Goal: Entertainment & Leisure: Browse casually

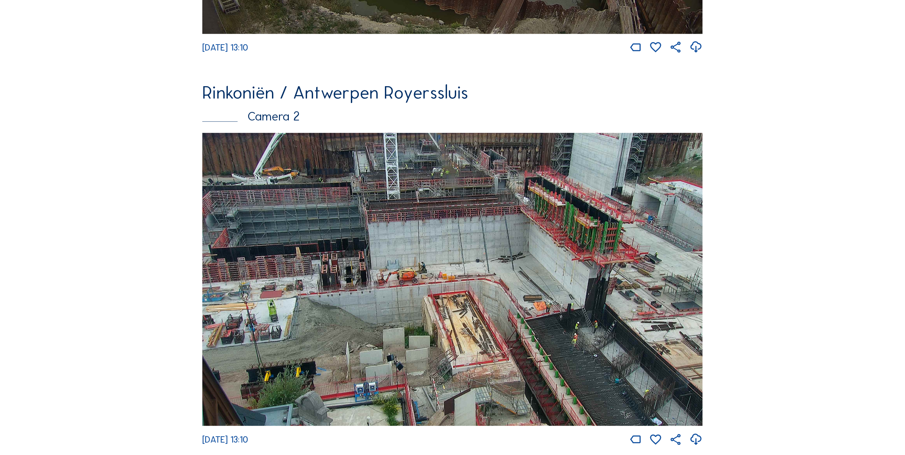
scroll to position [382, 0]
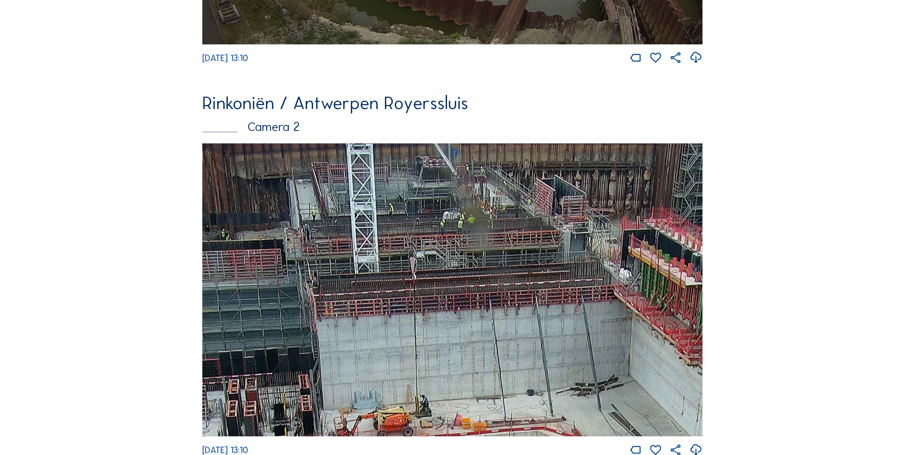
drag, startPoint x: 424, startPoint y: 207, endPoint x: 439, endPoint y: 326, distance: 120.0
click at [443, 334] on img at bounding box center [452, 290] width 500 height 294
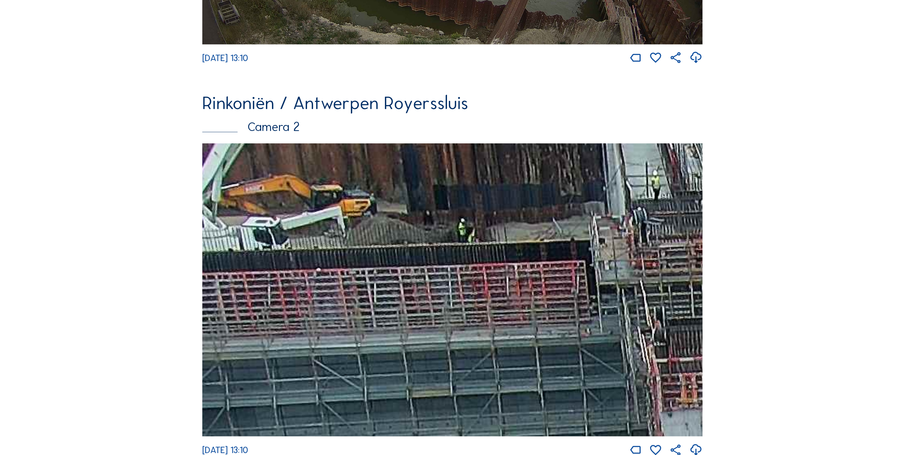
drag, startPoint x: 392, startPoint y: 311, endPoint x: 765, endPoint y: 370, distance: 376.8
click at [765, 370] on div "Feed Fotoshow Kaart Zoeken Volledig scherm Rinkoniën / Antwerpen Royerssluis Ca…" at bounding box center [452, 450] width 679 height 1536
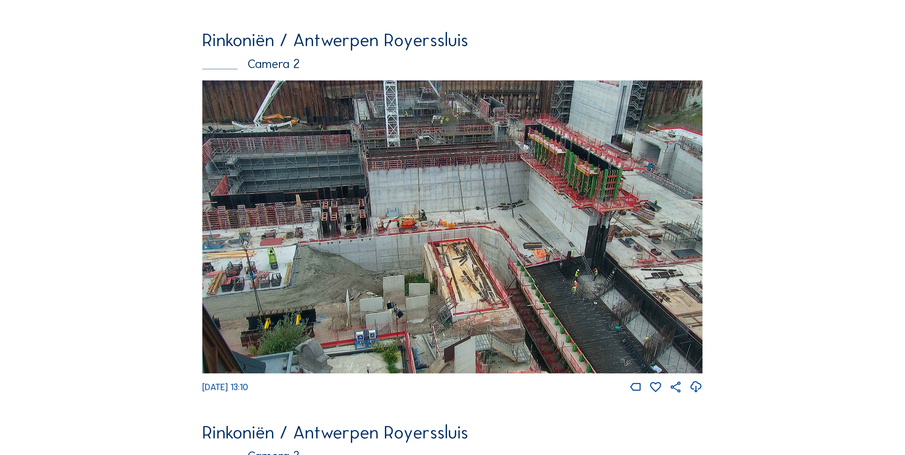
scroll to position [429, 0]
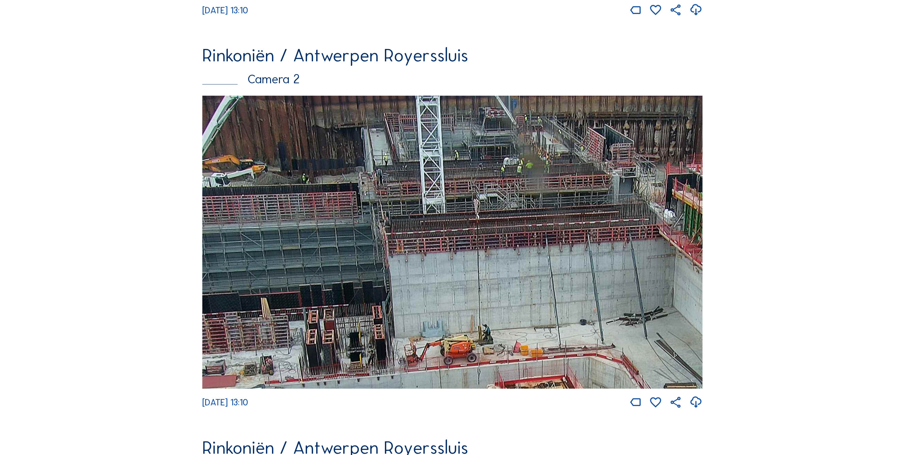
drag, startPoint x: 500, startPoint y: 227, endPoint x: 566, endPoint y: 309, distance: 105.1
click at [566, 308] on img at bounding box center [452, 243] width 500 height 294
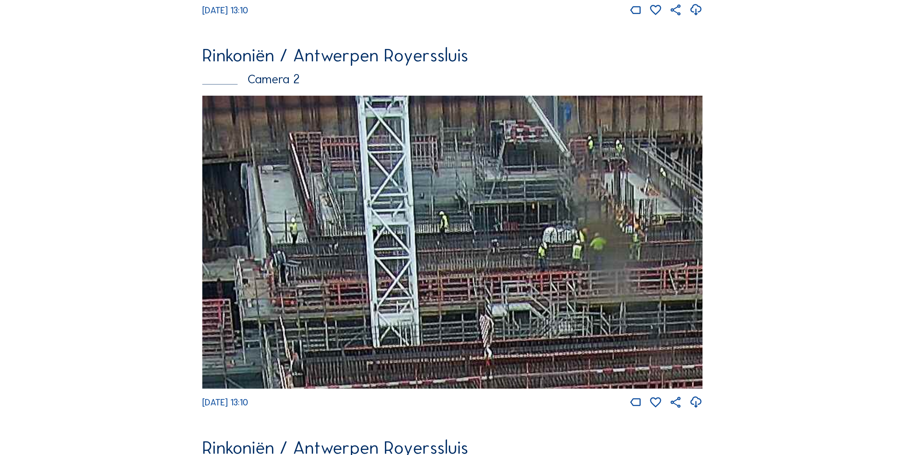
drag, startPoint x: 598, startPoint y: 189, endPoint x: 602, endPoint y: 348, distance: 158.4
click at [602, 348] on img at bounding box center [452, 243] width 500 height 294
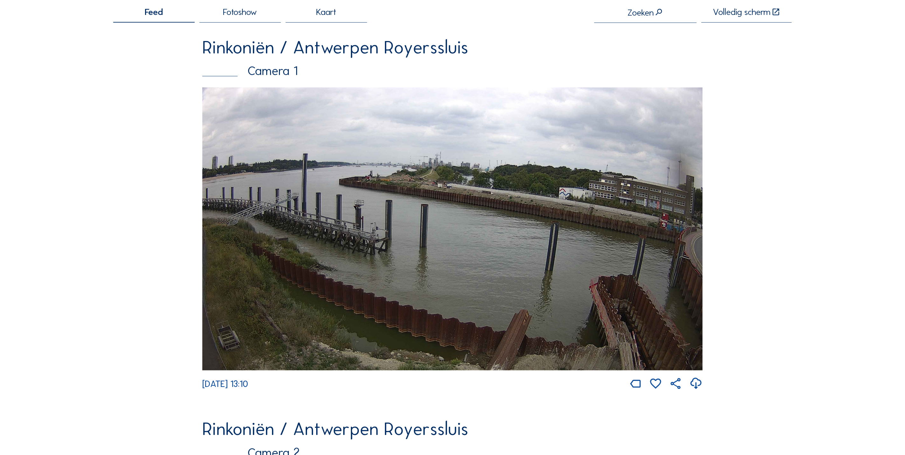
scroll to position [0, 0]
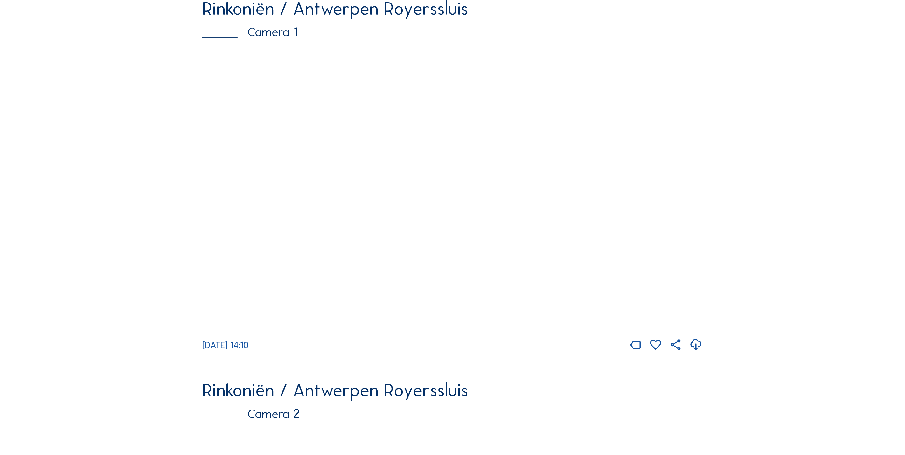
scroll to position [95, 0]
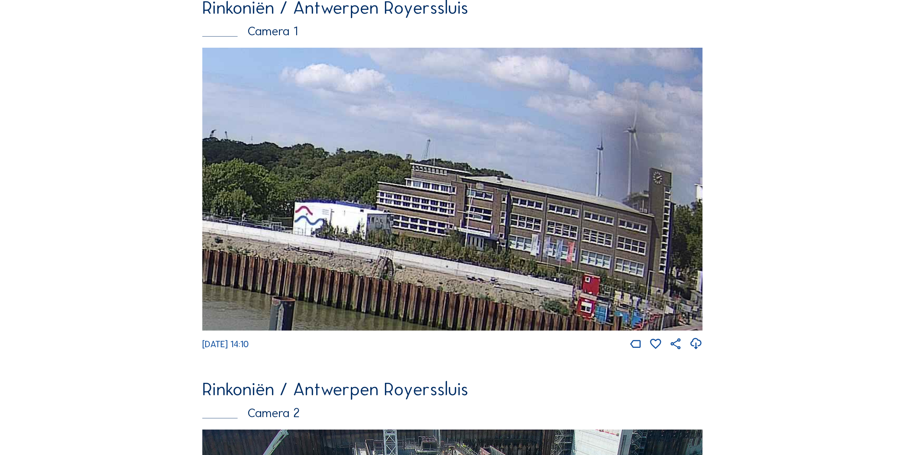
drag, startPoint x: 656, startPoint y: 121, endPoint x: 541, endPoint y: 121, distance: 114.5
click at [541, 121] on img at bounding box center [452, 189] width 500 height 283
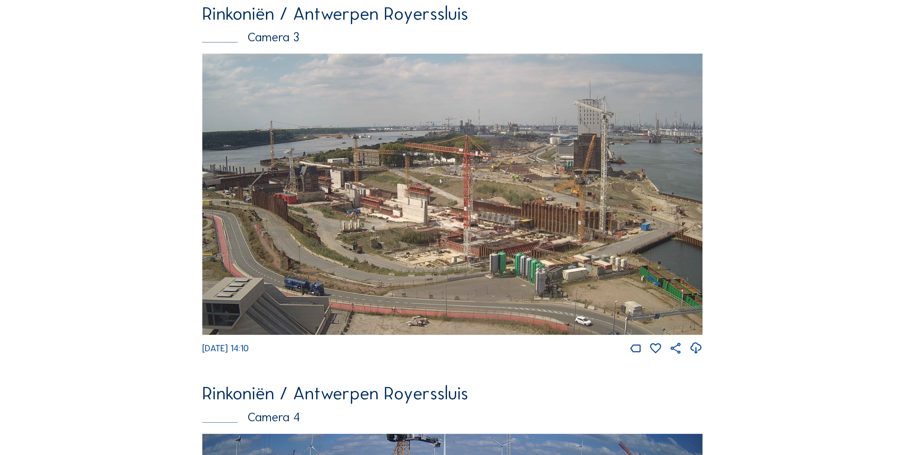
scroll to position [859, 0]
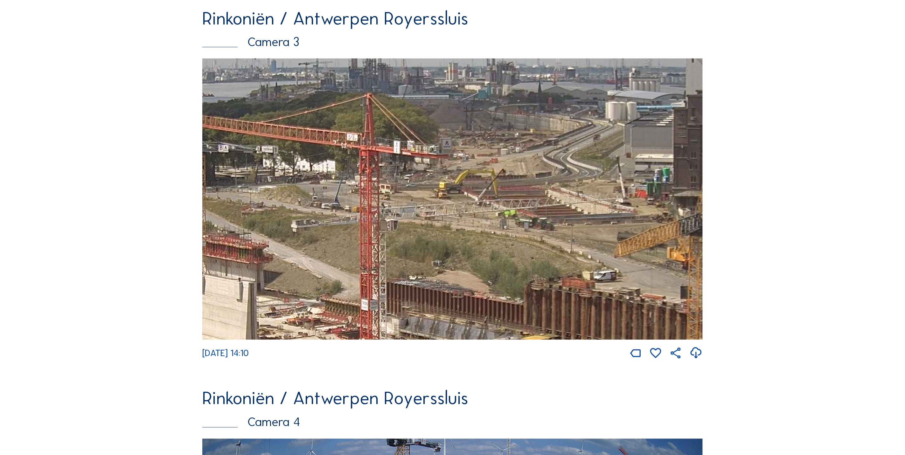
drag, startPoint x: 512, startPoint y: 327, endPoint x: 578, endPoint y: 241, distance: 108.3
click at [578, 241] on img at bounding box center [452, 199] width 500 height 281
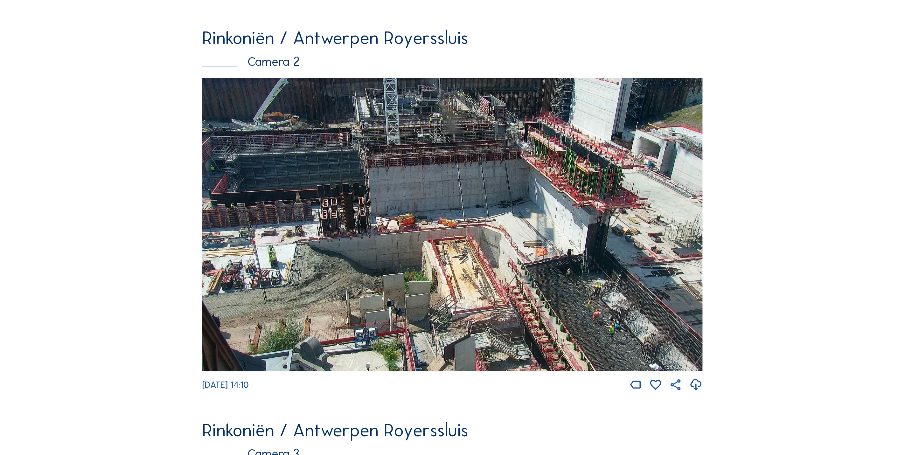
scroll to position [442, 0]
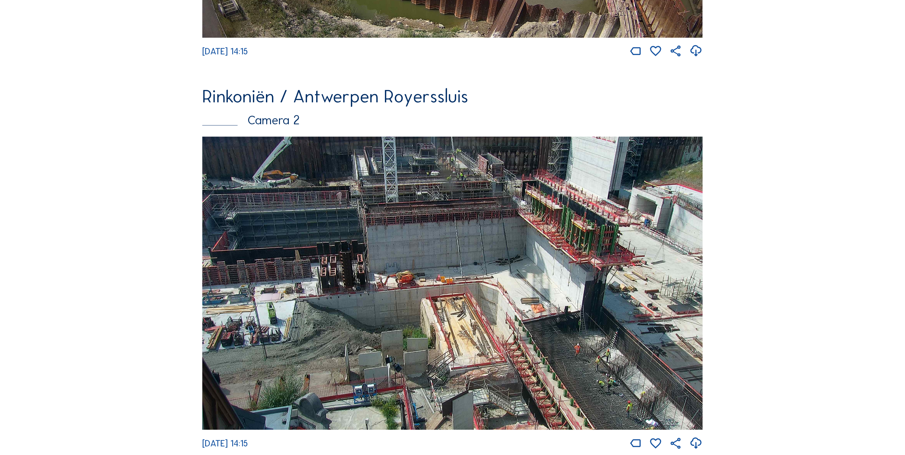
scroll to position [477, 0]
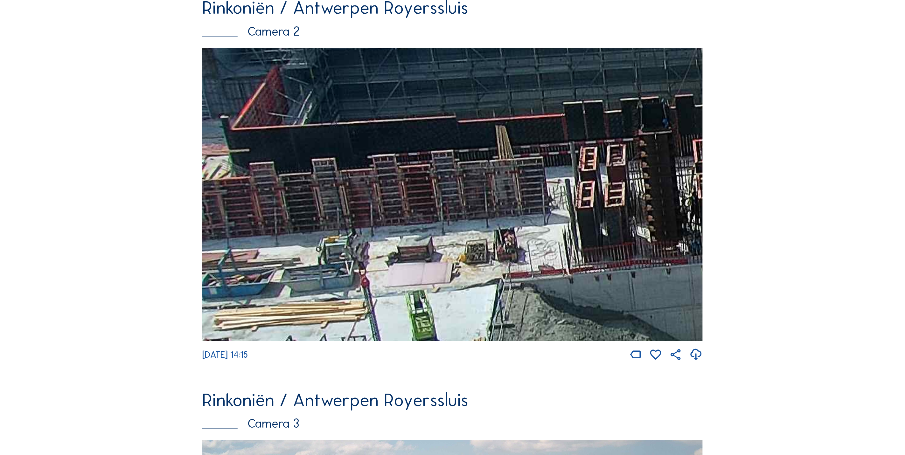
drag, startPoint x: 277, startPoint y: 197, endPoint x: 624, endPoint y: 150, distance: 350.4
click at [624, 150] on img at bounding box center [452, 195] width 500 height 294
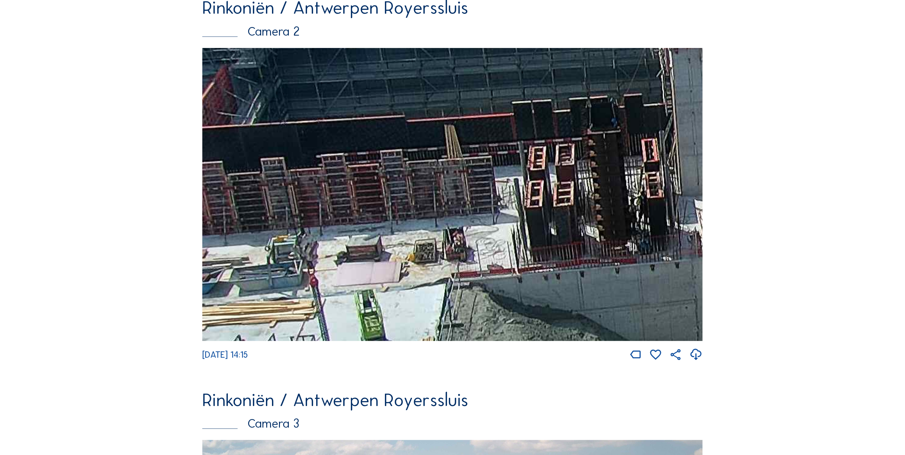
drag, startPoint x: 593, startPoint y: 172, endPoint x: 542, endPoint y: 171, distance: 51.2
click at [542, 171] on img at bounding box center [452, 195] width 500 height 294
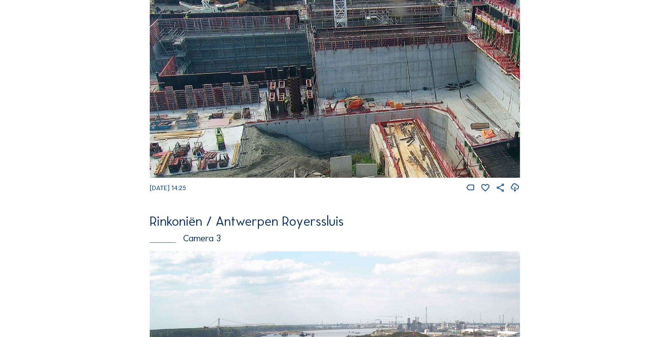
scroll to position [427, 0]
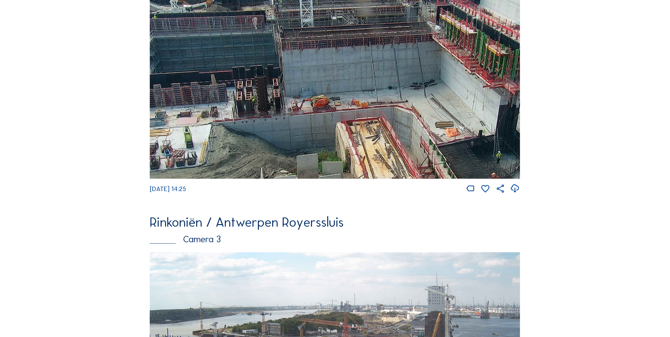
drag, startPoint x: 341, startPoint y: 78, endPoint x: 401, endPoint y: 276, distance: 206.9
click at [401, 276] on div "Rinkoniën / Antwerpen Royerssluis Camera 1 Mo 18 Aug 2025 14:25 Rinkoniën / Ant…" at bounding box center [335, 200] width 370 height 1115
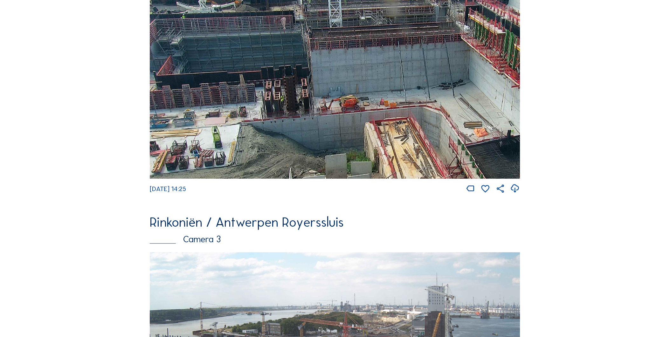
drag, startPoint x: 353, startPoint y: 109, endPoint x: 365, endPoint y: 164, distance: 56.2
click at [355, 176] on img at bounding box center [335, 70] width 370 height 217
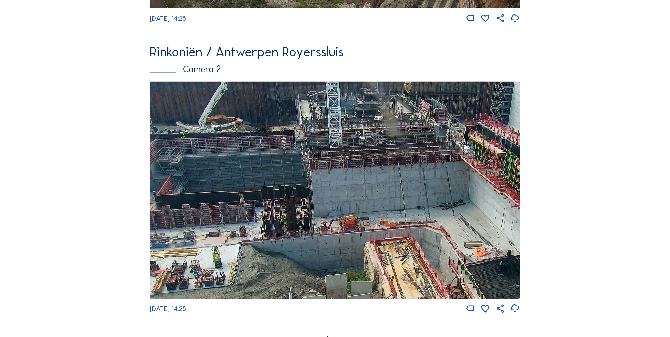
scroll to position [286, 0]
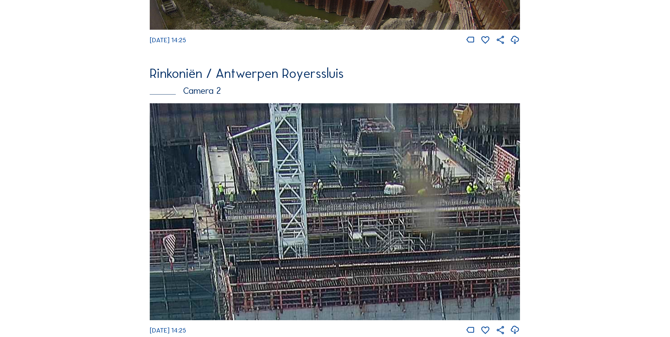
drag, startPoint x: 444, startPoint y: 159, endPoint x: 736, endPoint y: 295, distance: 321.7
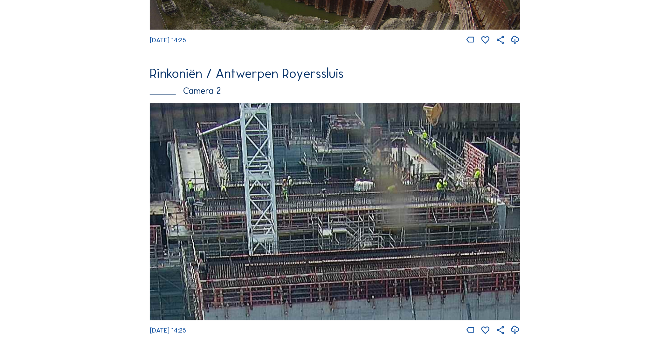
drag, startPoint x: 461, startPoint y: 267, endPoint x: 108, endPoint y: 267, distance: 353.3
click at [109, 267] on div "Feed Fotoshow Kaart Zoeken Volledig scherm Rinkoniën / Antwerpen Royerssluis Ca…" at bounding box center [335, 330] width 502 height 1138
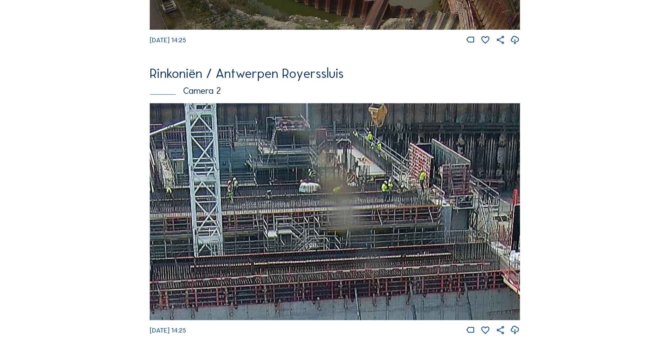
drag, startPoint x: 120, startPoint y: 211, endPoint x: 256, endPoint y: 218, distance: 136.0
click at [256, 218] on div "Feed Fotoshow Kaart Zoeken Volledig scherm Rinkoniën / Antwerpen Royerssluis Ca…" at bounding box center [335, 330] width 502 height 1138
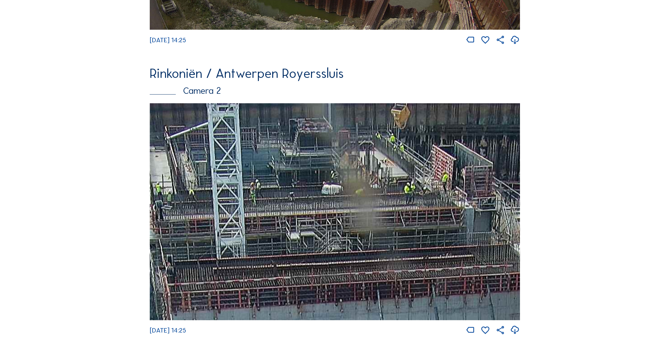
drag, startPoint x: 453, startPoint y: 242, endPoint x: 285, endPoint y: 295, distance: 176.2
click at [285, 295] on img at bounding box center [335, 211] width 370 height 217
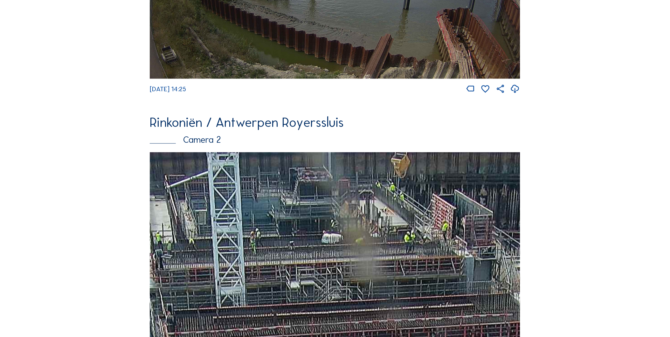
scroll to position [250, 0]
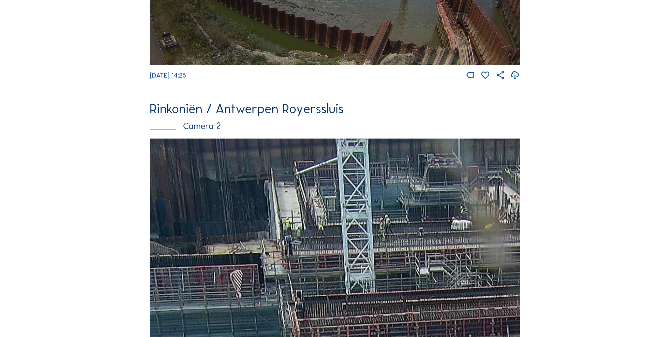
drag, startPoint x: 433, startPoint y: 231, endPoint x: 436, endPoint y: 234, distance: 4.1
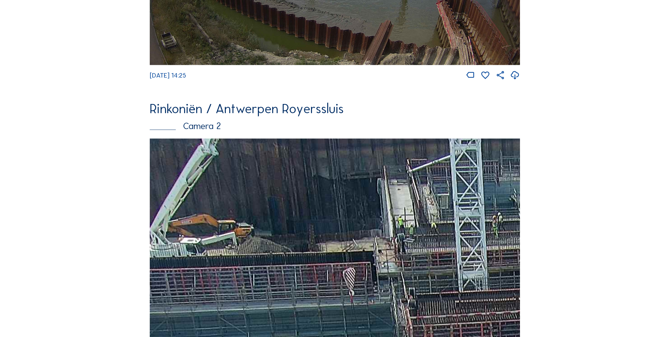
drag, startPoint x: 452, startPoint y: 234, endPoint x: 400, endPoint y: 227, distance: 51.9
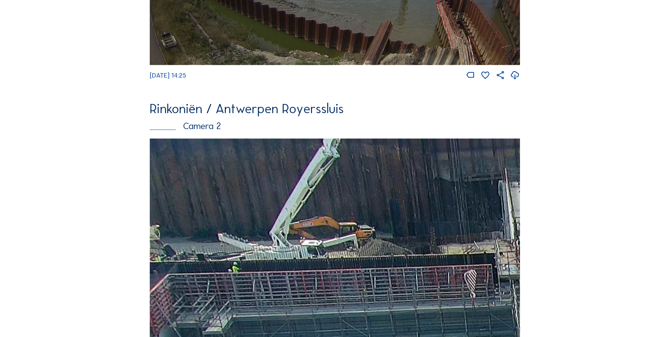
drag, startPoint x: 418, startPoint y: 224, endPoint x: 476, endPoint y: 239, distance: 60.1
click at [476, 239] on img at bounding box center [335, 247] width 370 height 217
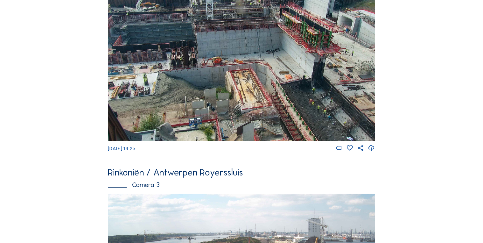
scroll to position [247, 0]
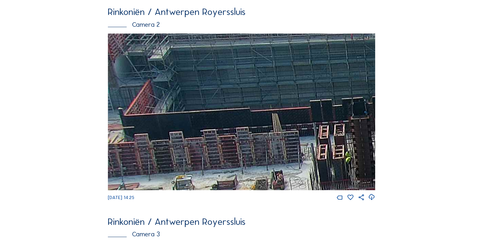
drag, startPoint x: 205, startPoint y: 128, endPoint x: 407, endPoint y: 256, distance: 238.9
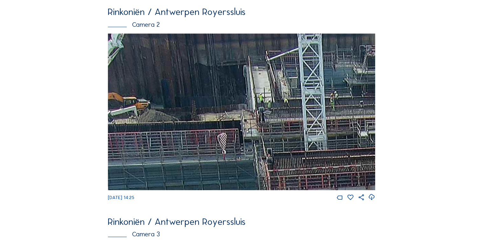
drag, startPoint x: 325, startPoint y: 112, endPoint x: 186, endPoint y: 222, distance: 177.3
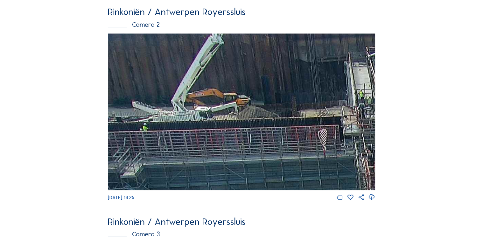
drag, startPoint x: 291, startPoint y: 133, endPoint x: 410, endPoint y: 130, distance: 119.0
click at [410, 130] on div "Feed Fotoshow Kaart Zoeken Volledig scherm Rinkoniën / Antwerpen Royerssluis Ca…" at bounding box center [241, 197] width 362 height 820
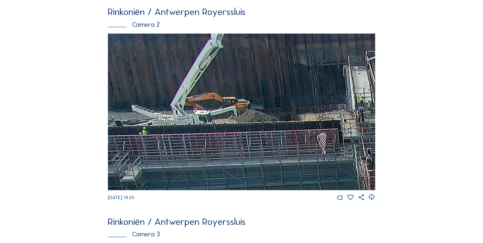
drag, startPoint x: 229, startPoint y: 141, endPoint x: 328, endPoint y: 234, distance: 136.1
click at [328, 234] on div "Rinkoniën / Antwerpen Royerssluis Camera 1 Mo 18 Aug 2025 14:25 Rinkoniën / Ant…" at bounding box center [241, 204] width 267 height 803
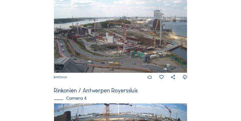
scroll to position [307, 0]
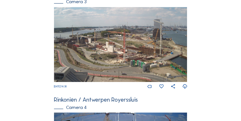
scroll to position [285, 0]
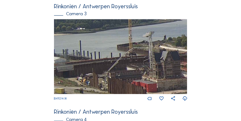
drag, startPoint x: 69, startPoint y: 52, endPoint x: 139, endPoint y: 54, distance: 70.0
click at [139, 54] on img at bounding box center [121, 56] width 134 height 75
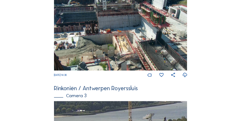
scroll to position [183, 0]
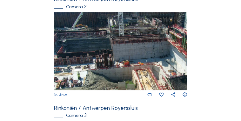
drag, startPoint x: 72, startPoint y: 27, endPoint x: 145, endPoint y: 37, distance: 74.1
click at [145, 37] on img at bounding box center [121, 51] width 134 height 78
drag, startPoint x: 145, startPoint y: 37, endPoint x: 152, endPoint y: 62, distance: 25.9
click at [152, 62] on img at bounding box center [121, 51] width 134 height 78
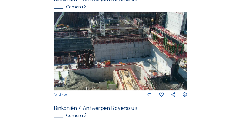
drag, startPoint x: 147, startPoint y: 53, endPoint x: 128, endPoint y: 72, distance: 26.3
click at [128, 72] on img at bounding box center [121, 51] width 134 height 78
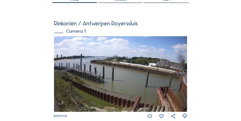
scroll to position [44, 0]
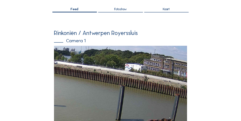
drag, startPoint x: 114, startPoint y: 71, endPoint x: 78, endPoint y: 65, distance: 35.8
click at [78, 65] on img at bounding box center [121, 83] width 134 height 75
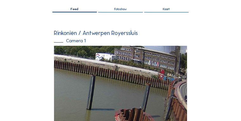
drag, startPoint x: 129, startPoint y: 75, endPoint x: 99, endPoint y: 70, distance: 30.6
click at [99, 70] on img at bounding box center [121, 83] width 134 height 75
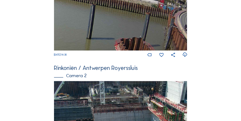
scroll to position [120, 0]
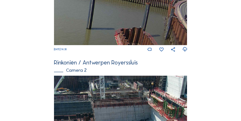
drag, startPoint x: 138, startPoint y: 32, endPoint x: 95, endPoint y: 3, distance: 51.6
click at [95, 3] on img at bounding box center [121, 6] width 134 height 75
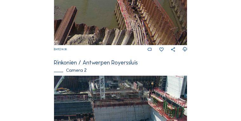
drag, startPoint x: 128, startPoint y: 27, endPoint x: 128, endPoint y: 14, distance: 13.1
click at [121, 8] on img at bounding box center [121, 6] width 134 height 75
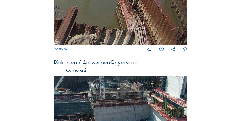
drag, startPoint x: 140, startPoint y: 33, endPoint x: 143, endPoint y: 17, distance: 16.5
click at [141, 15] on img at bounding box center [121, 6] width 134 height 75
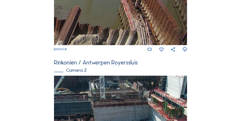
drag, startPoint x: 112, startPoint y: 26, endPoint x: 176, endPoint y: 14, distance: 65.3
click at [176, 14] on img at bounding box center [121, 6] width 134 height 75
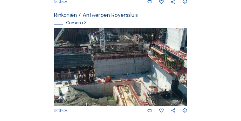
scroll to position [171, 0]
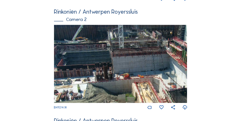
drag, startPoint x: 135, startPoint y: 77, endPoint x: 155, endPoint y: 87, distance: 22.1
click at [190, 99] on div "Feed Fotoshow Kaart Zoeken Volledig scherm Rinkoniën / Antwerpen Royerssluis Ca…" at bounding box center [120, 90] width 181 height 464
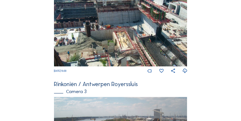
scroll to position [216, 0]
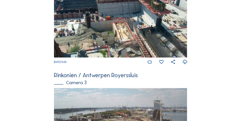
click at [97, 35] on img at bounding box center [121, 18] width 134 height 78
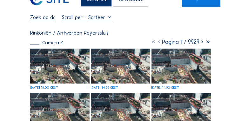
scroll to position [13, 0]
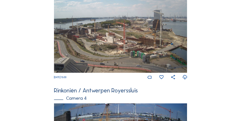
scroll to position [308, 0]
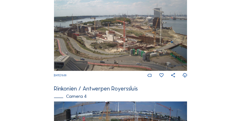
click at [74, 31] on img at bounding box center [121, 33] width 134 height 75
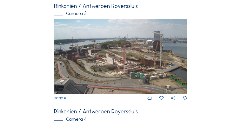
scroll to position [293, 0]
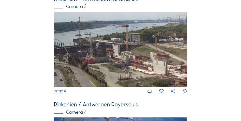
click at [63, 48] on img at bounding box center [121, 49] width 134 height 75
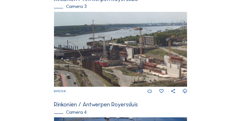
drag, startPoint x: 63, startPoint y: 48, endPoint x: 115, endPoint y: 51, distance: 52.2
click at [122, 51] on img at bounding box center [121, 49] width 134 height 75
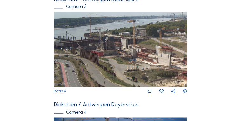
drag, startPoint x: 144, startPoint y: 50, endPoint x: 164, endPoint y: 43, distance: 21.2
click at [164, 43] on img at bounding box center [121, 49] width 134 height 75
